Goal: Information Seeking & Learning: Check status

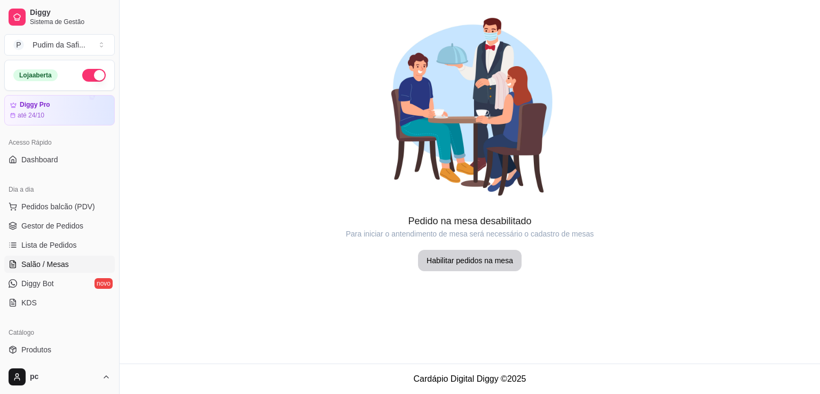
click at [60, 282] on link "Diggy Bot novo" at bounding box center [59, 283] width 111 height 17
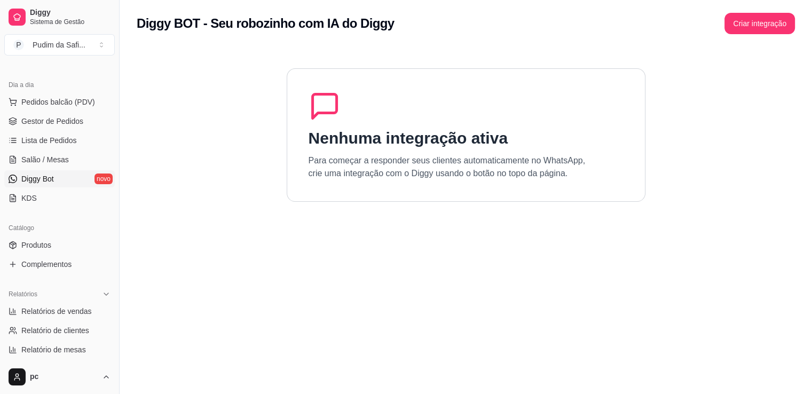
scroll to position [106, 0]
click at [67, 308] on span "Relatórios de vendas" at bounding box center [56, 310] width 70 height 11
select select "ALL"
select select "0"
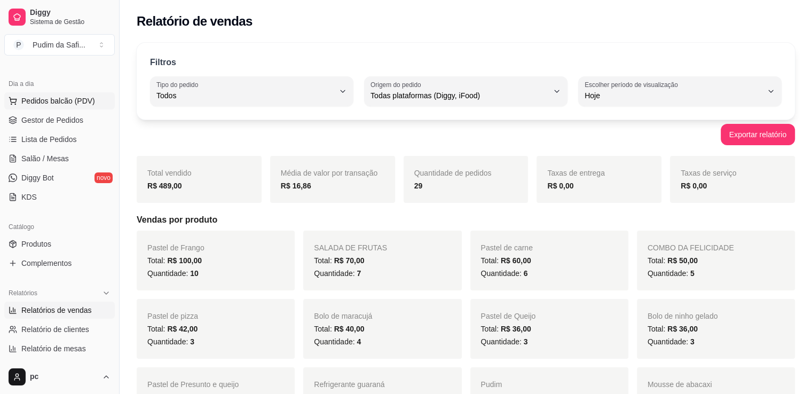
click at [71, 101] on span "Pedidos balcão (PDV)" at bounding box center [58, 101] width 74 height 11
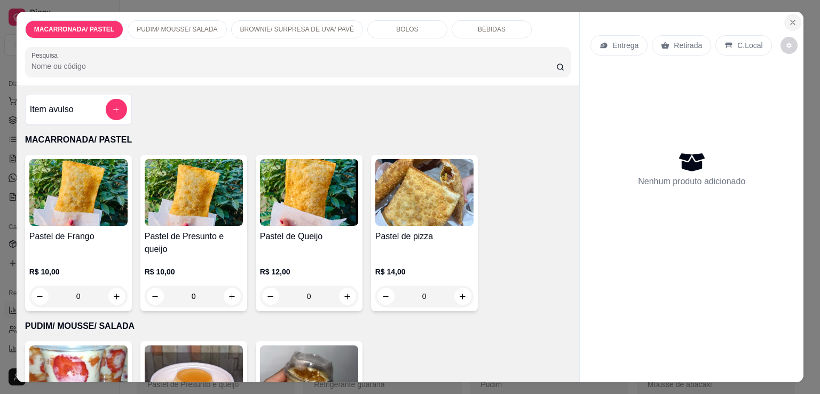
click at [789, 22] on icon "Close" at bounding box center [793, 22] width 9 height 9
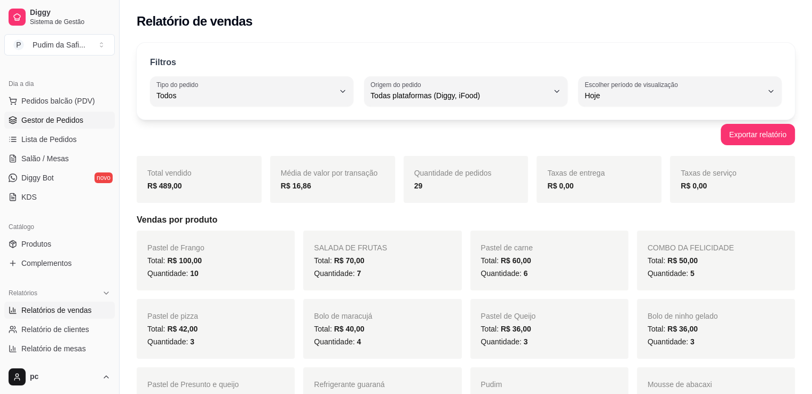
click at [36, 115] on span "Gestor de Pedidos" at bounding box center [52, 120] width 62 height 11
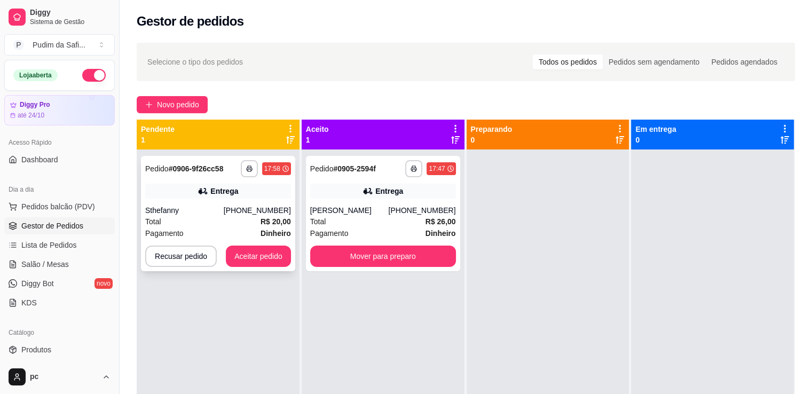
click at [196, 224] on div "Total R$ 20,00" at bounding box center [218, 222] width 146 height 12
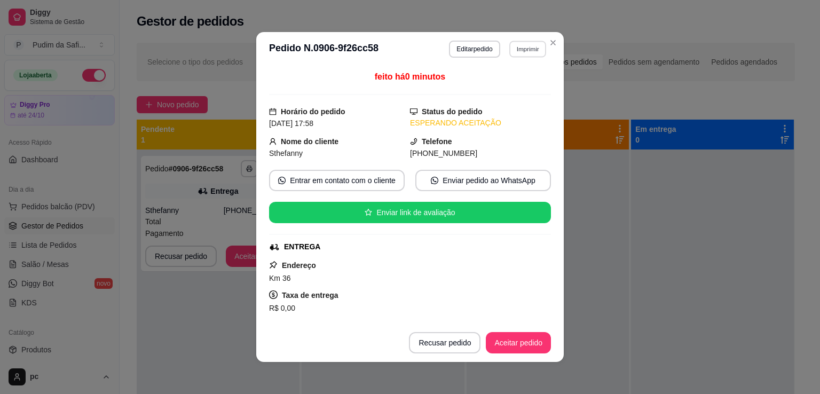
click at [515, 47] on button "Imprimir" at bounding box center [528, 49] width 37 height 17
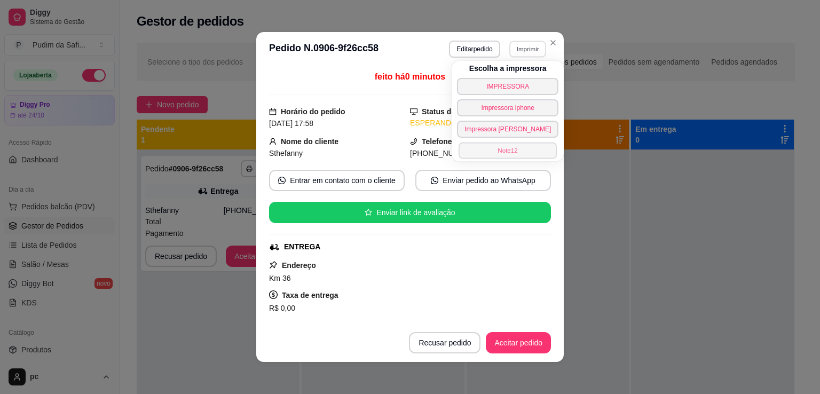
click at [512, 156] on button "Note12" at bounding box center [508, 150] width 98 height 17
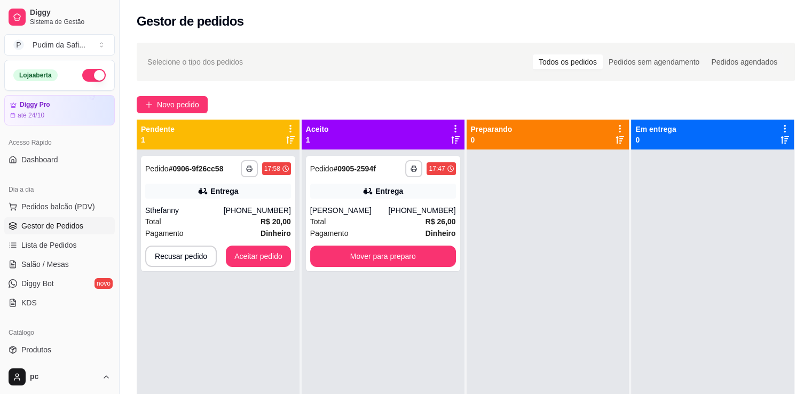
click at [406, 97] on div "Novo pedido" at bounding box center [466, 104] width 659 height 17
click at [42, 348] on span "Produtos" at bounding box center [36, 349] width 30 height 11
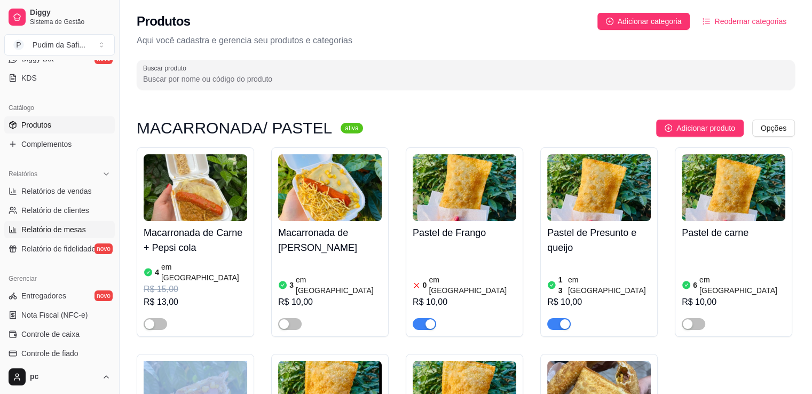
scroll to position [217, 0]
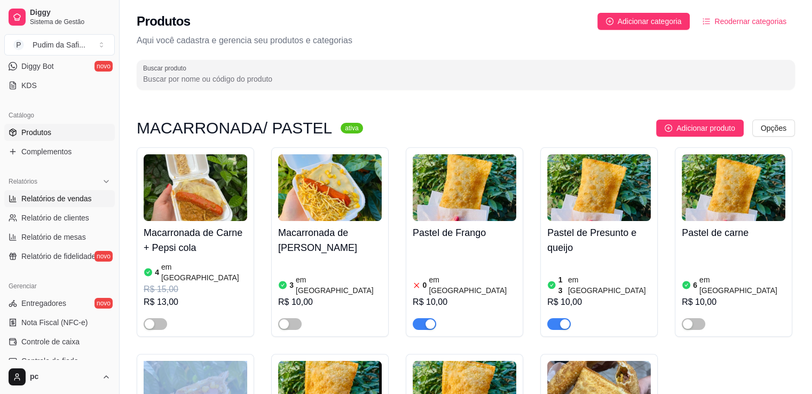
click at [63, 204] on link "Relatórios de vendas" at bounding box center [59, 198] width 111 height 17
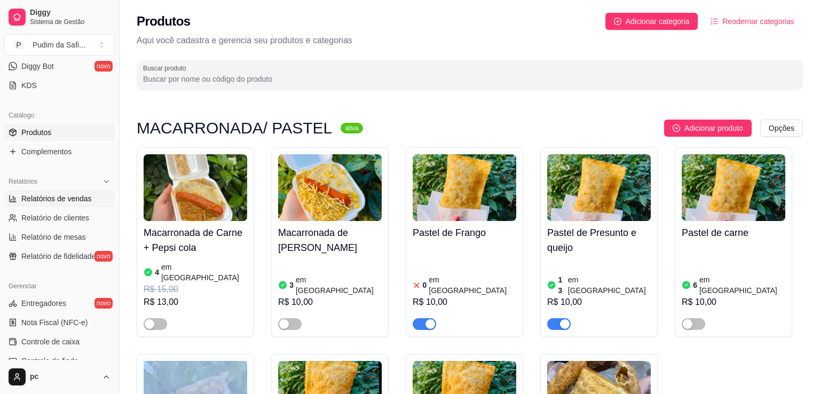
select select "ALL"
select select "0"
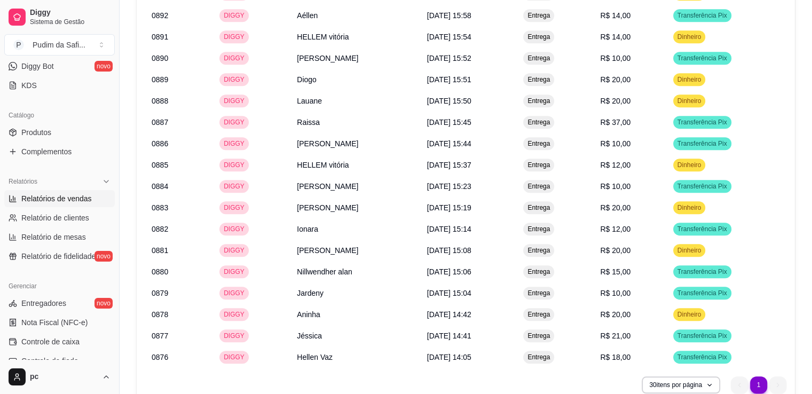
scroll to position [946, 0]
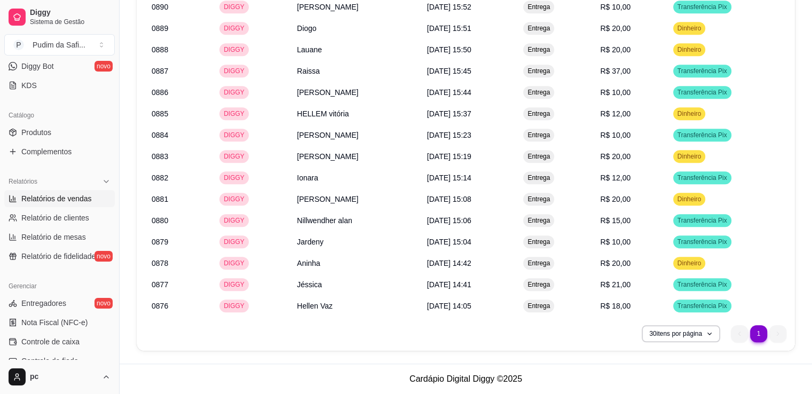
click at [4, 190] on link "Relatórios de vendas" at bounding box center [59, 198] width 111 height 17
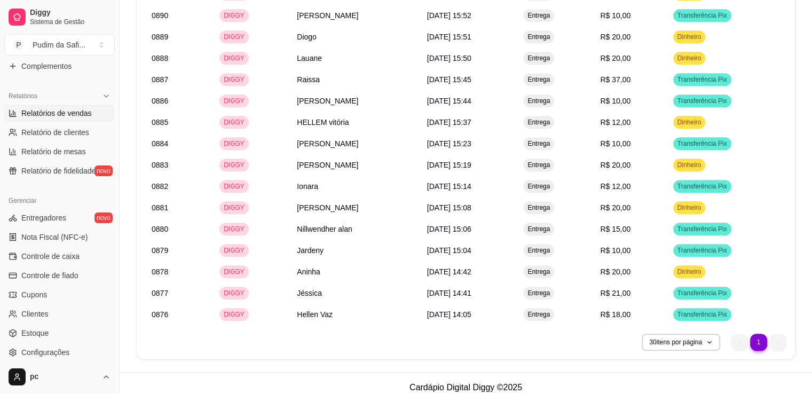
scroll to position [922, 0]
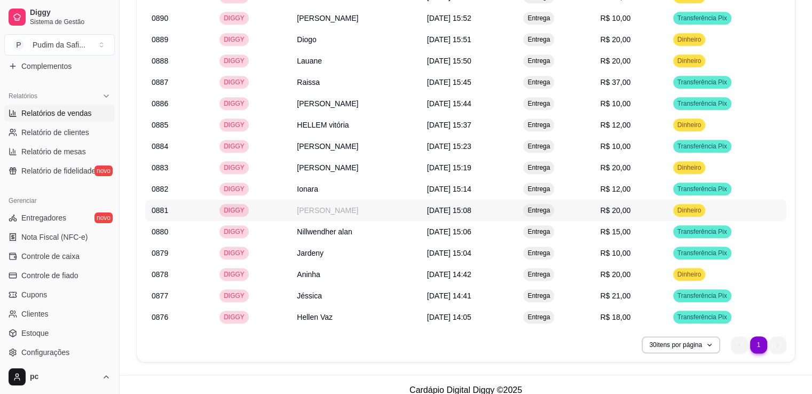
click at [536, 225] on tbody "0904 DIGGY Negão [DATE] 17:02 Retirada R$ 10,00 Dinheiro 0903 DIGGY Deiviane [D…" at bounding box center [465, 18] width 641 height 620
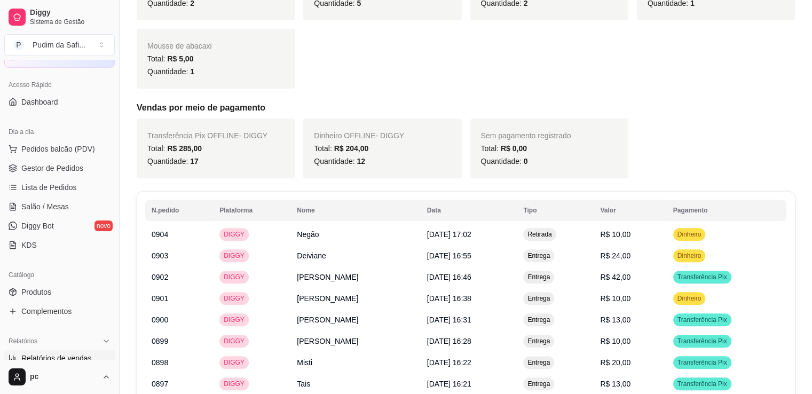
scroll to position [0, 0]
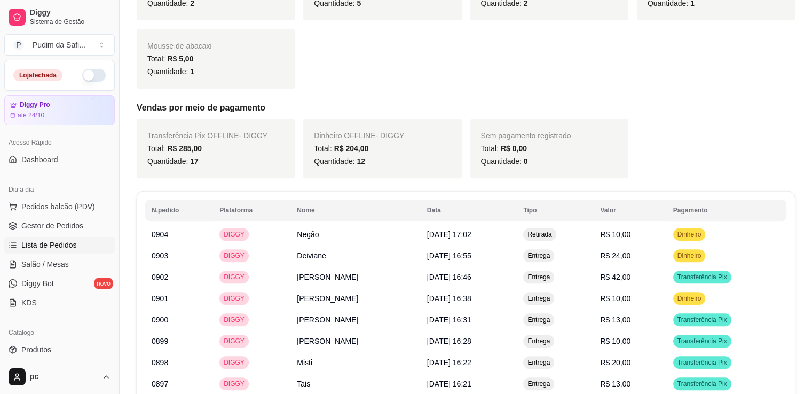
click at [67, 242] on span "Lista de Pedidos" at bounding box center [49, 245] width 56 height 11
